Goal: Information Seeking & Learning: Learn about a topic

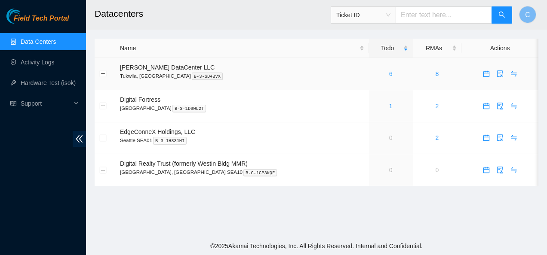
click at [389, 77] on link "6" at bounding box center [390, 74] width 3 height 7
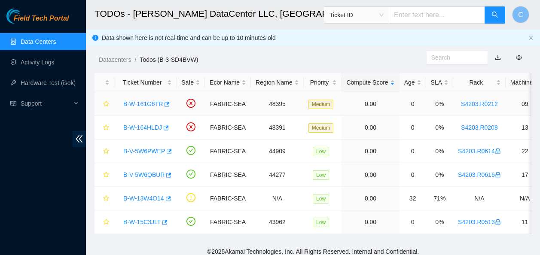
click at [128, 104] on link "B-W-161G6TR" at bounding box center [143, 104] width 40 height 7
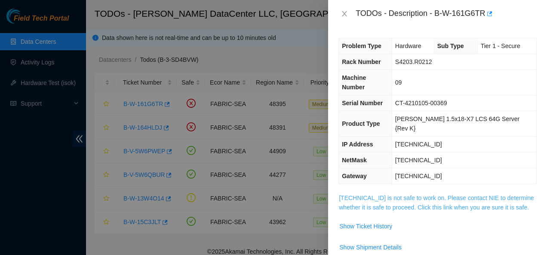
click at [388, 195] on link "[TECHNICAL_ID] is not safe to work on. Please contact NIE to determine whether …" at bounding box center [436, 203] width 195 height 16
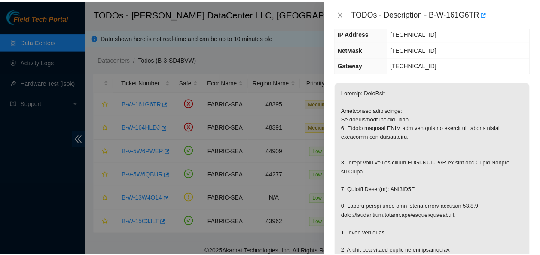
scroll to position [121, 0]
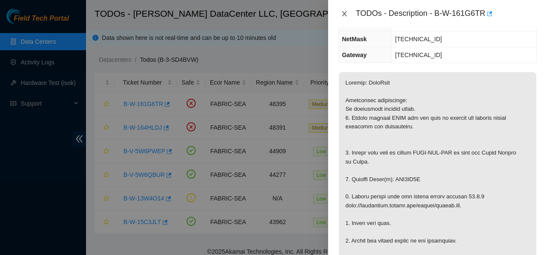
click at [344, 14] on icon "close" at bounding box center [344, 13] width 5 height 5
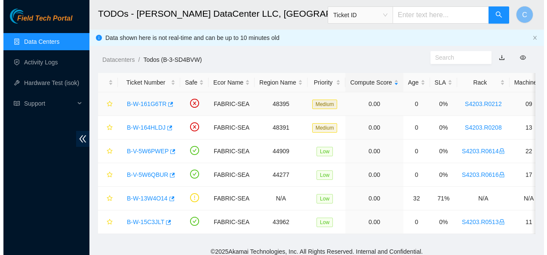
scroll to position [150, 0]
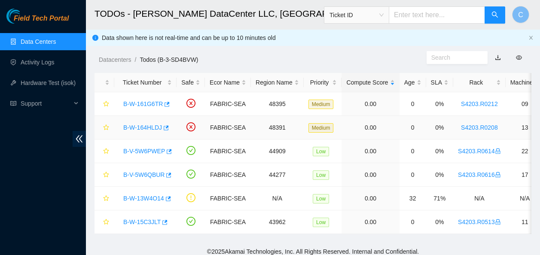
click at [143, 126] on link "B-W-164HLDJ" at bounding box center [142, 127] width 39 height 7
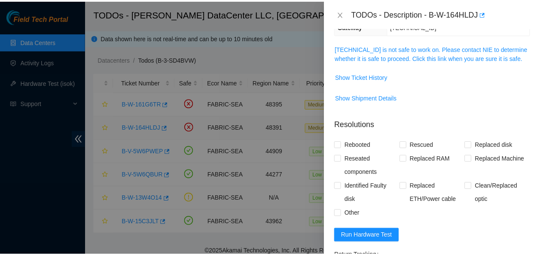
scroll to position [121, 0]
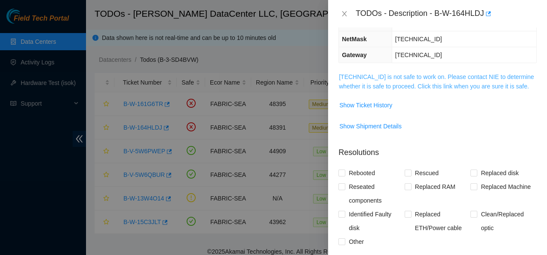
click at [417, 74] on link "[TECHNICAL_ID] is not safe to work on. Please contact NIE to determine whether …" at bounding box center [436, 82] width 195 height 16
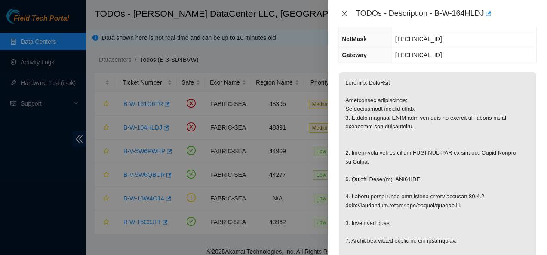
click at [344, 12] on icon "close" at bounding box center [344, 13] width 7 height 7
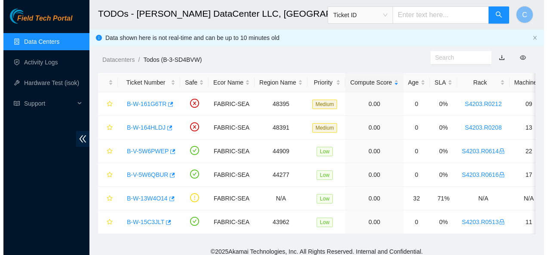
scroll to position [150, 0]
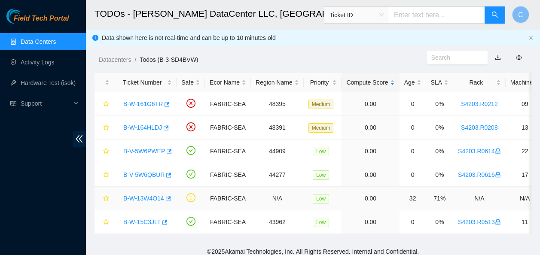
click at [142, 200] on link "B-W-13W4O14" at bounding box center [143, 198] width 41 height 7
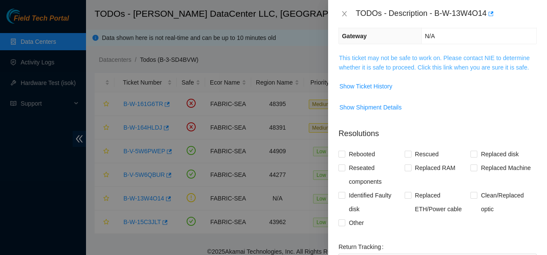
click at [356, 64] on link "This ticket may not be safe to work on. Please contact NIE to determine whether…" at bounding box center [434, 63] width 191 height 16
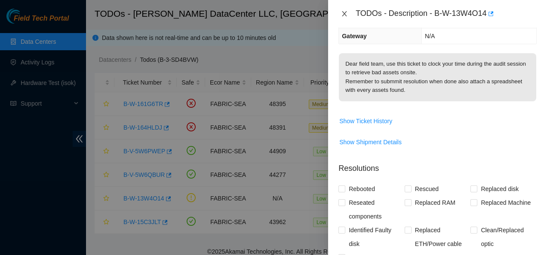
click at [346, 12] on icon "close" at bounding box center [344, 13] width 7 height 7
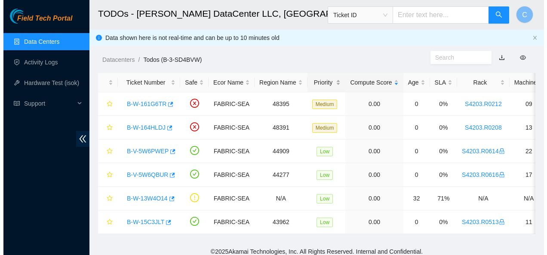
scroll to position [150, 0]
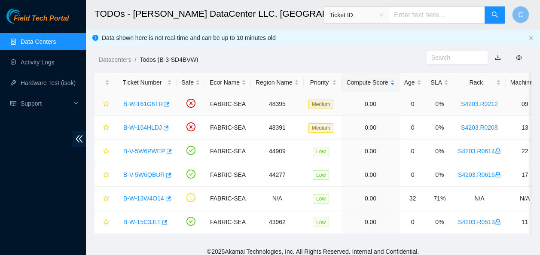
click at [141, 102] on link "B-W-161G6TR" at bounding box center [143, 104] width 40 height 7
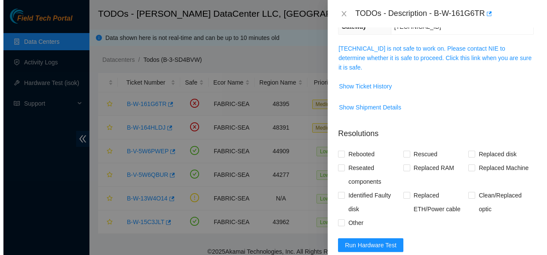
scroll to position [121, 0]
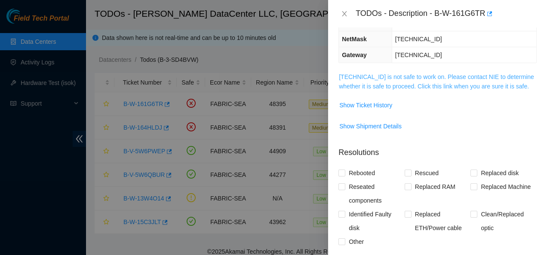
click at [345, 74] on link "[TECHNICAL_ID] is not safe to work on. Please contact NIE to determine whether …" at bounding box center [436, 82] width 195 height 16
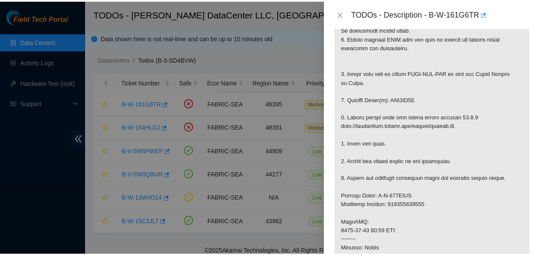
scroll to position [203, 0]
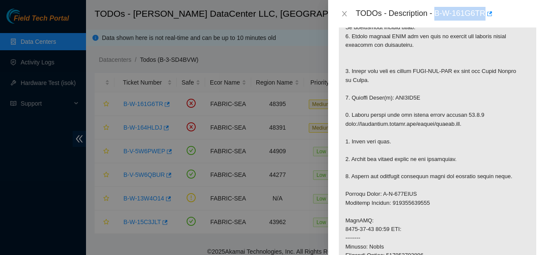
drag, startPoint x: 434, startPoint y: 12, endPoint x: 484, endPoint y: 13, distance: 49.5
click at [484, 13] on div "TODOs - Description - B-W-161G6TR" at bounding box center [446, 14] width 181 height 14
copy div "B-W-161G6TR"
click at [343, 14] on icon "close" at bounding box center [344, 13] width 7 height 7
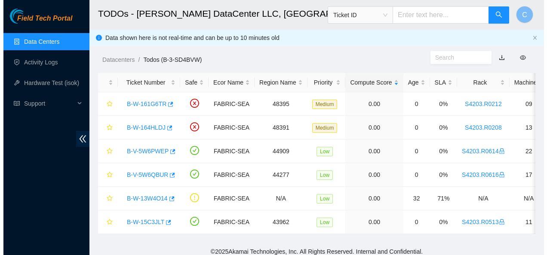
scroll to position [231, 0]
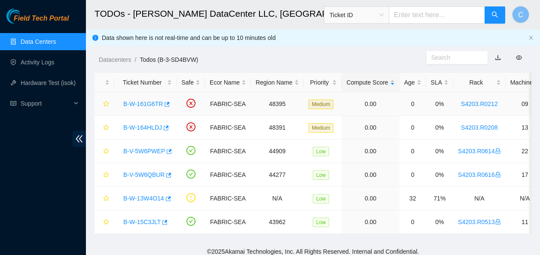
click at [138, 104] on link "B-W-161G6TR" at bounding box center [143, 104] width 40 height 7
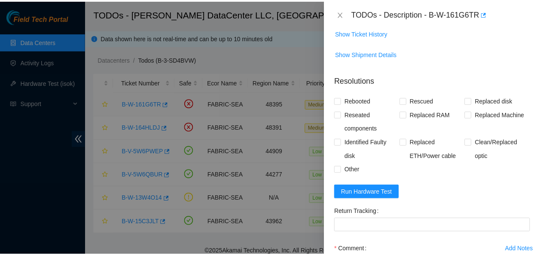
scroll to position [219, 0]
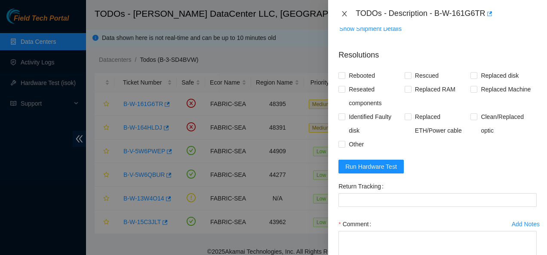
click at [341, 14] on button "Close" at bounding box center [344, 14] width 12 height 8
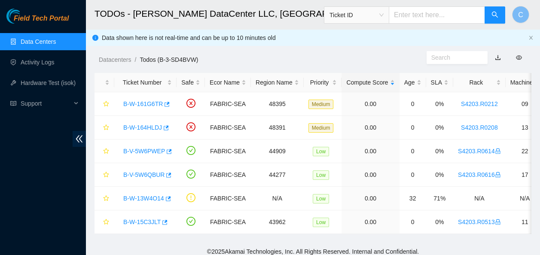
scroll to position [231, 0]
